Goal: Check status: Check status

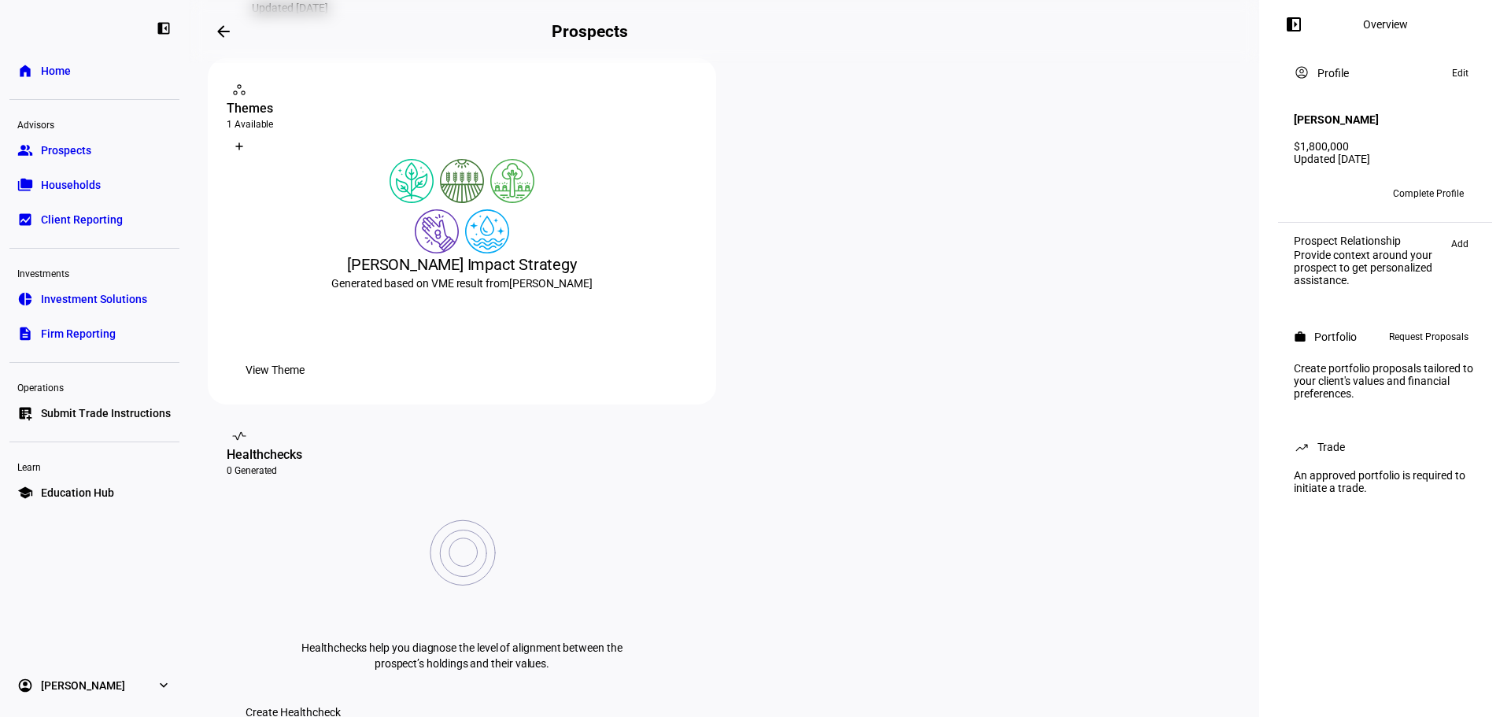
scroll to position [315, 0]
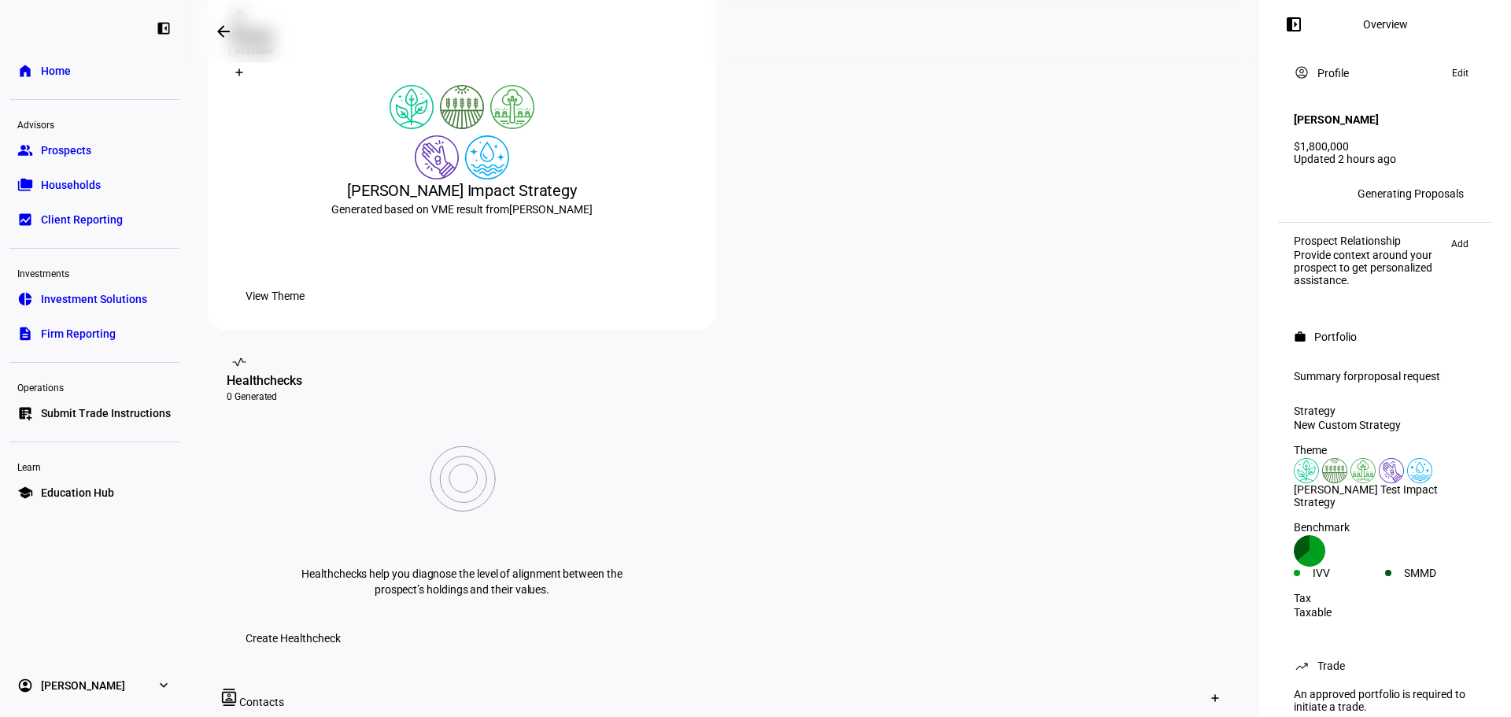
scroll to position [393, 0]
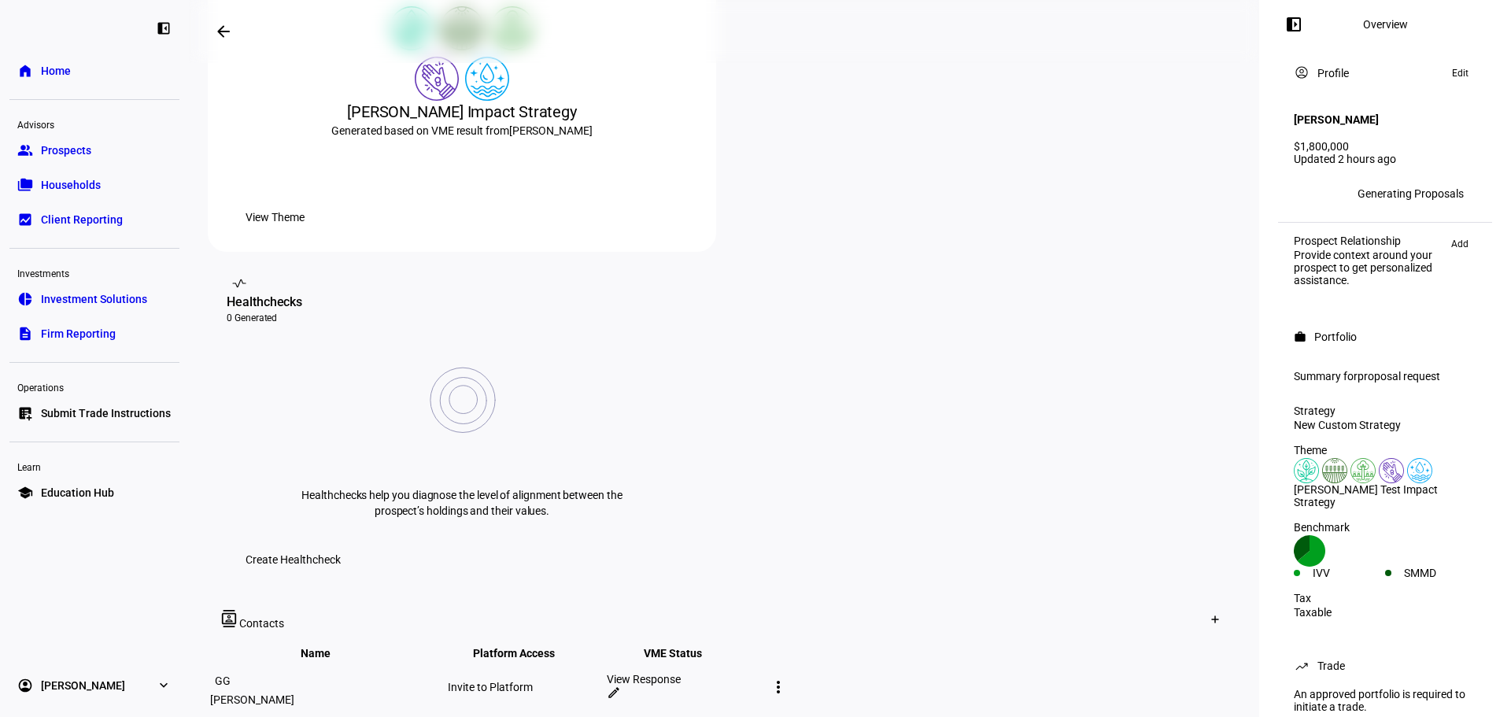
click at [66, 68] on span "Home" at bounding box center [56, 71] width 30 height 16
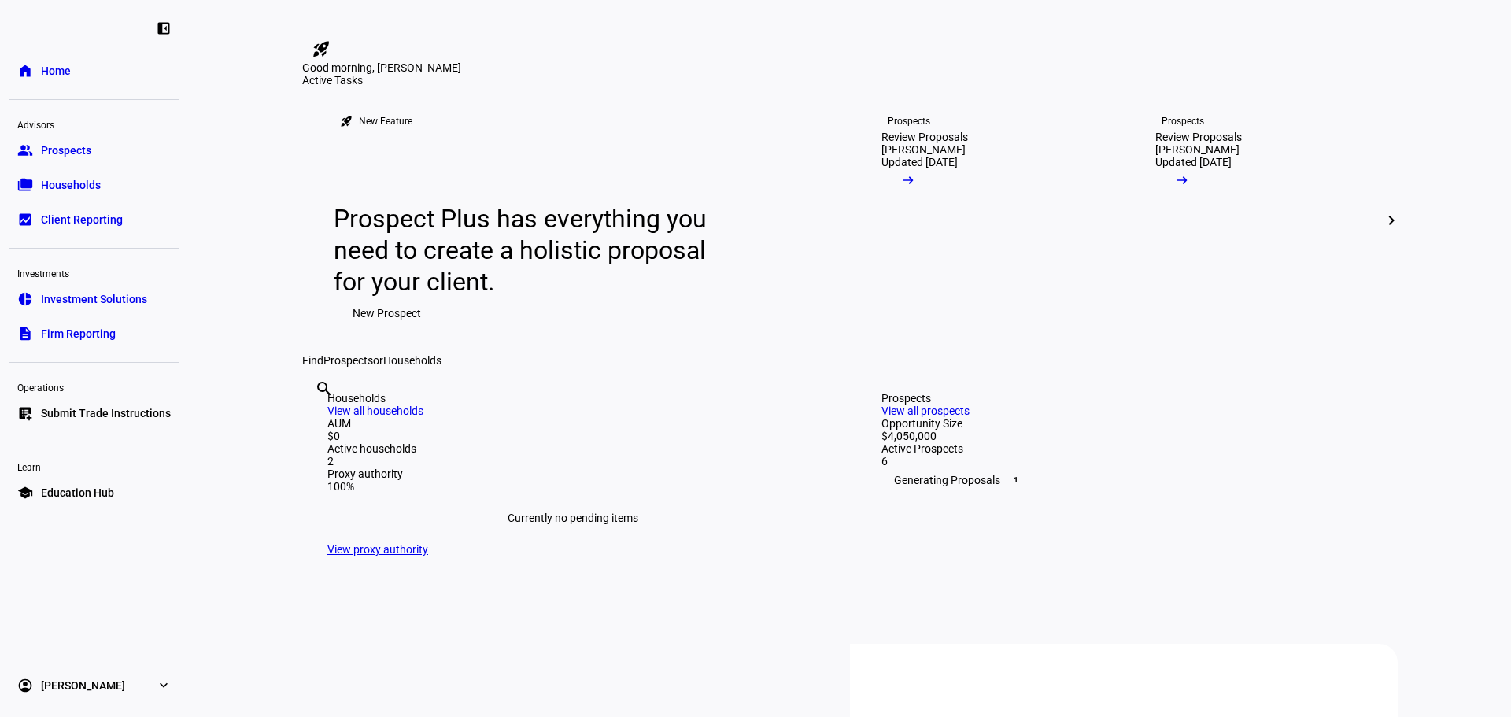
click at [72, 150] on span "Prospects" at bounding box center [66, 150] width 50 height 16
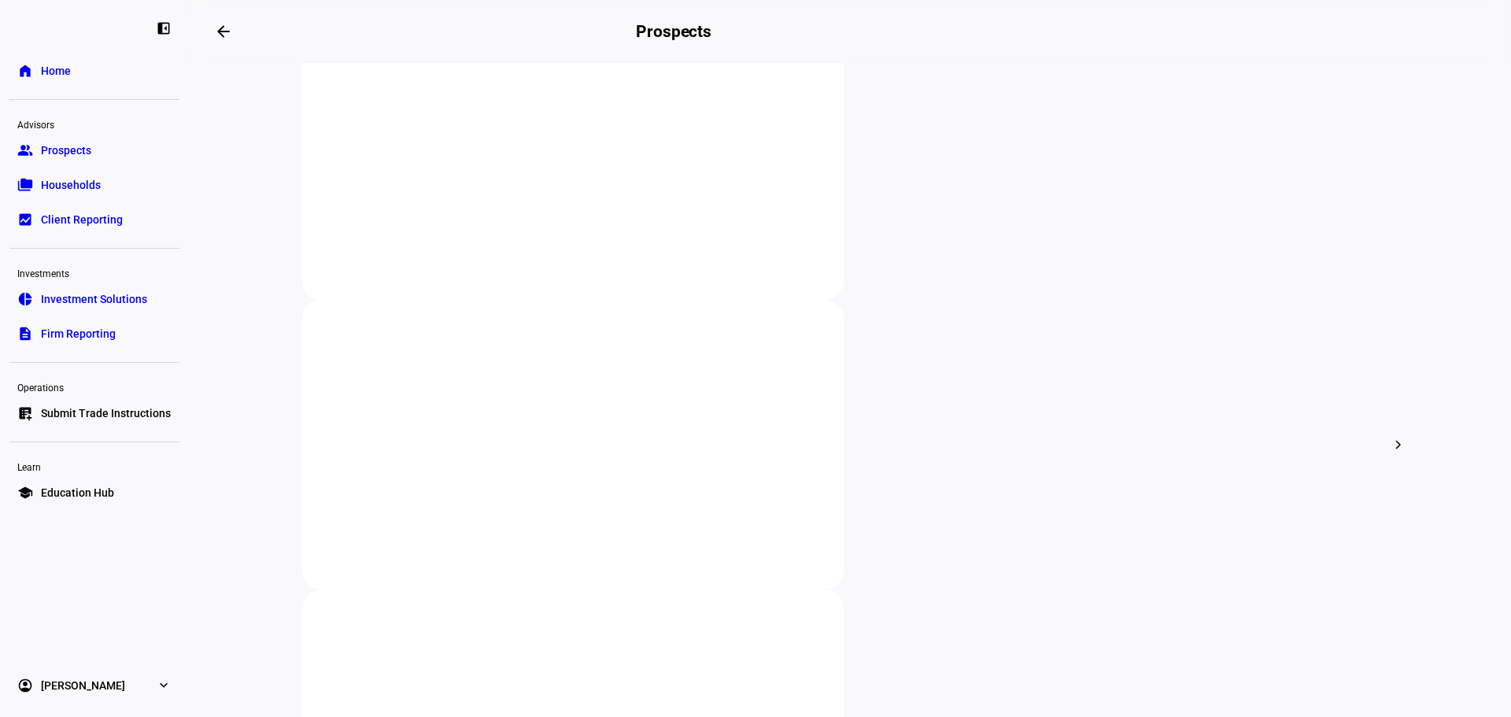
scroll to position [393, 0]
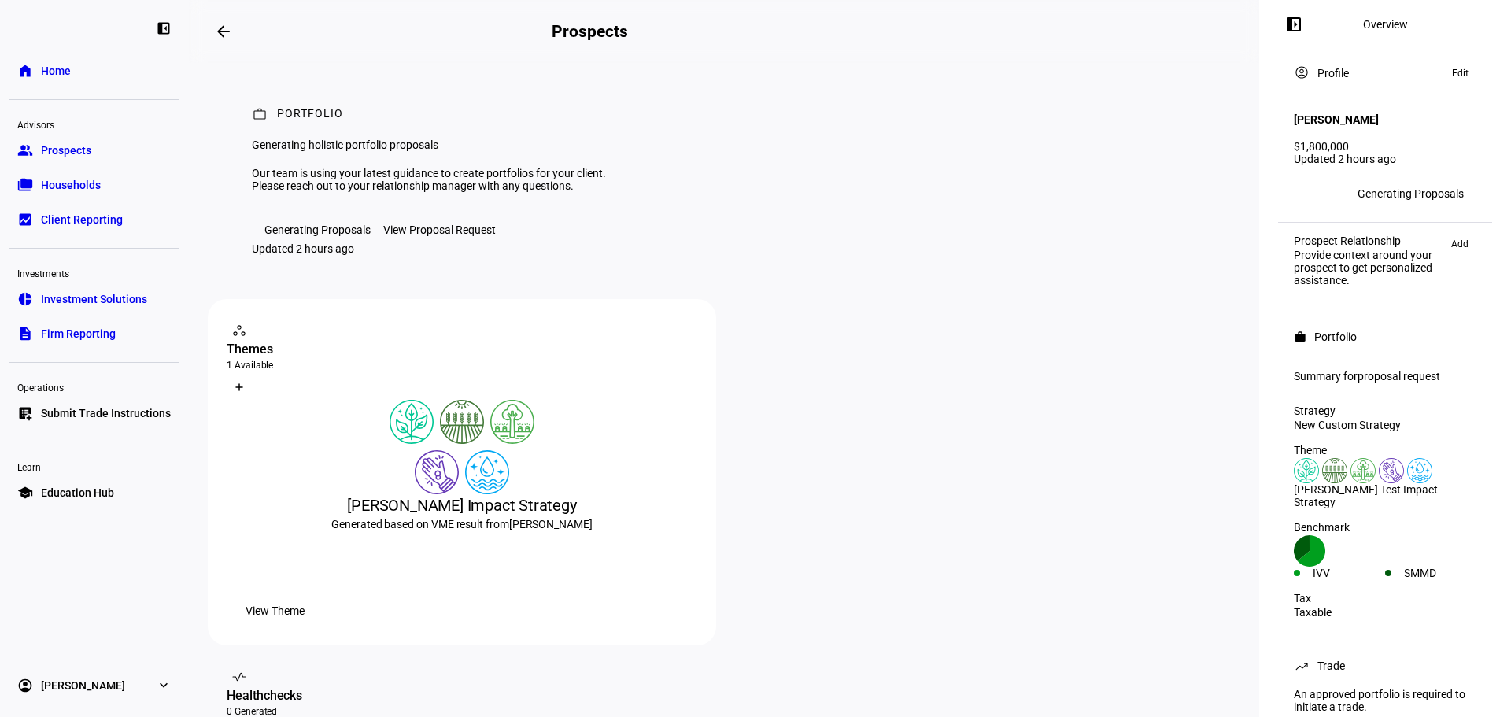
drag, startPoint x: 78, startPoint y: 155, endPoint x: 186, endPoint y: 341, distance: 215.4
click at [78, 155] on span "Prospects" at bounding box center [66, 150] width 50 height 16
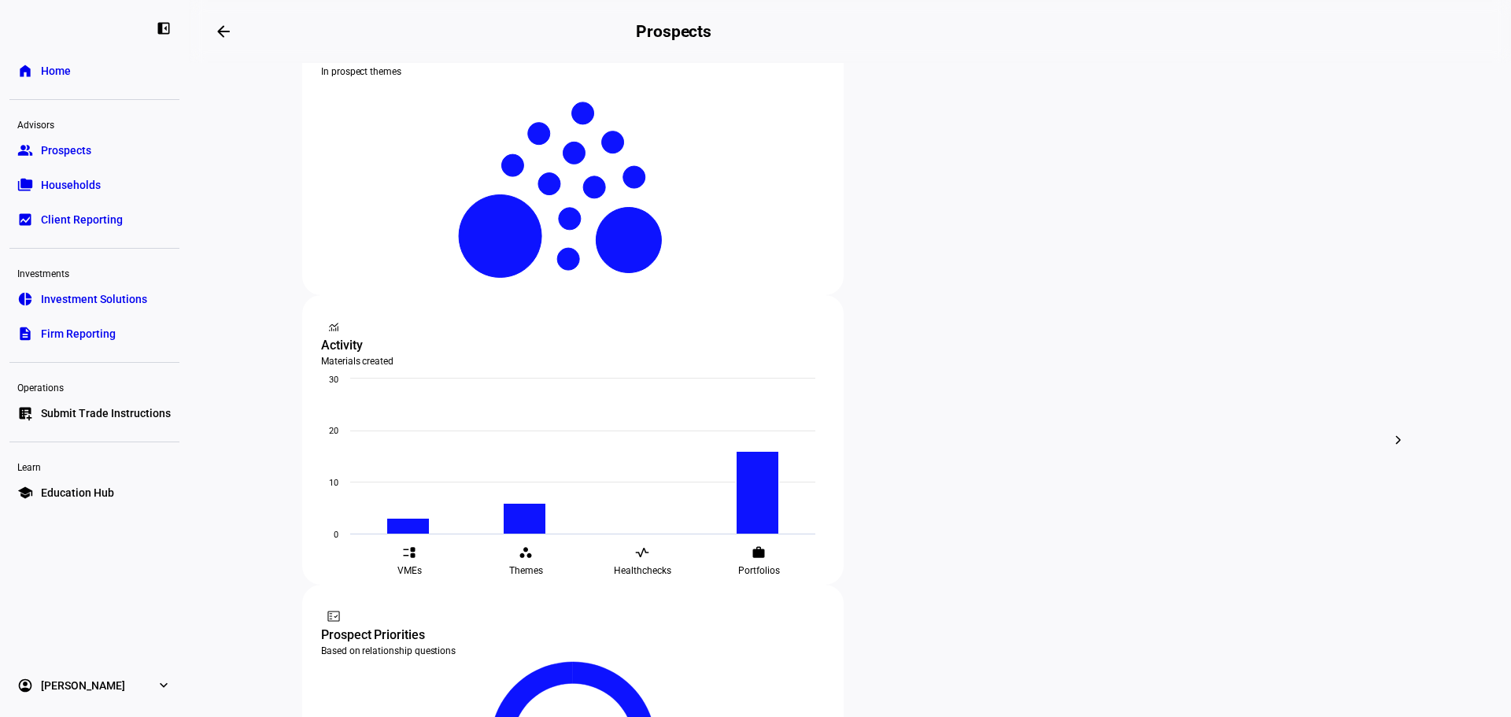
scroll to position [393, 0]
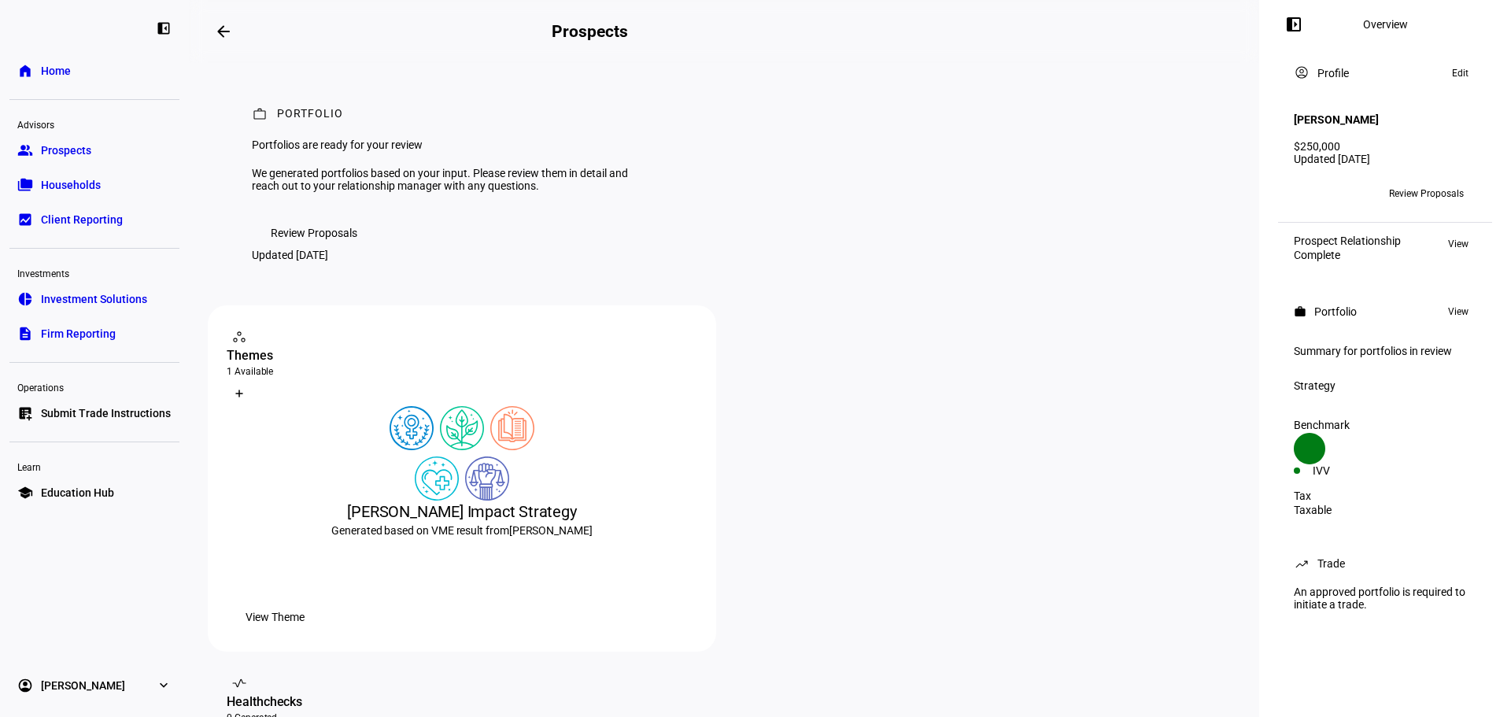
click at [305, 249] on span "Review Proposals" at bounding box center [314, 232] width 87 height 31
